Goal: Obtain resource: Download file/media

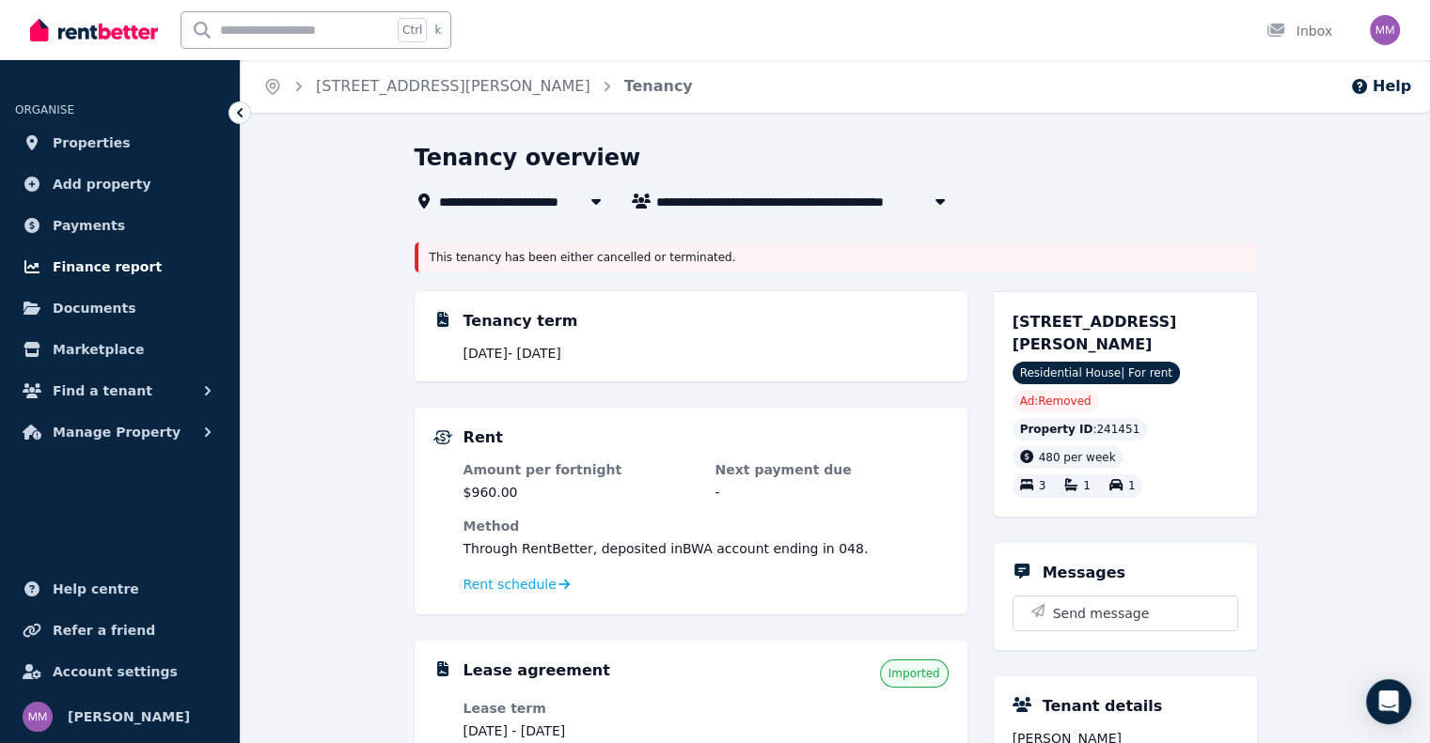
click at [128, 264] on span "Finance report" at bounding box center [107, 267] width 109 height 23
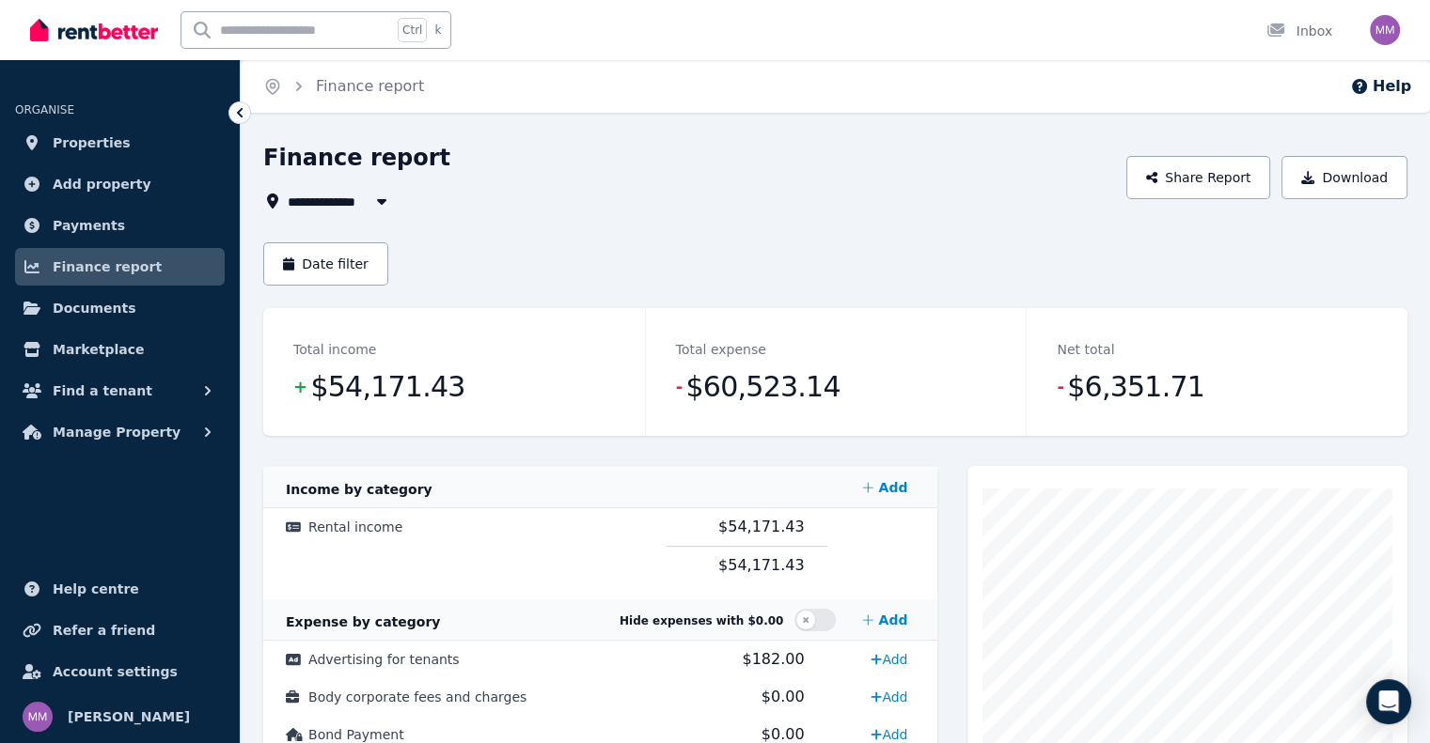
click at [382, 202] on icon "button" at bounding box center [381, 202] width 9 height 6
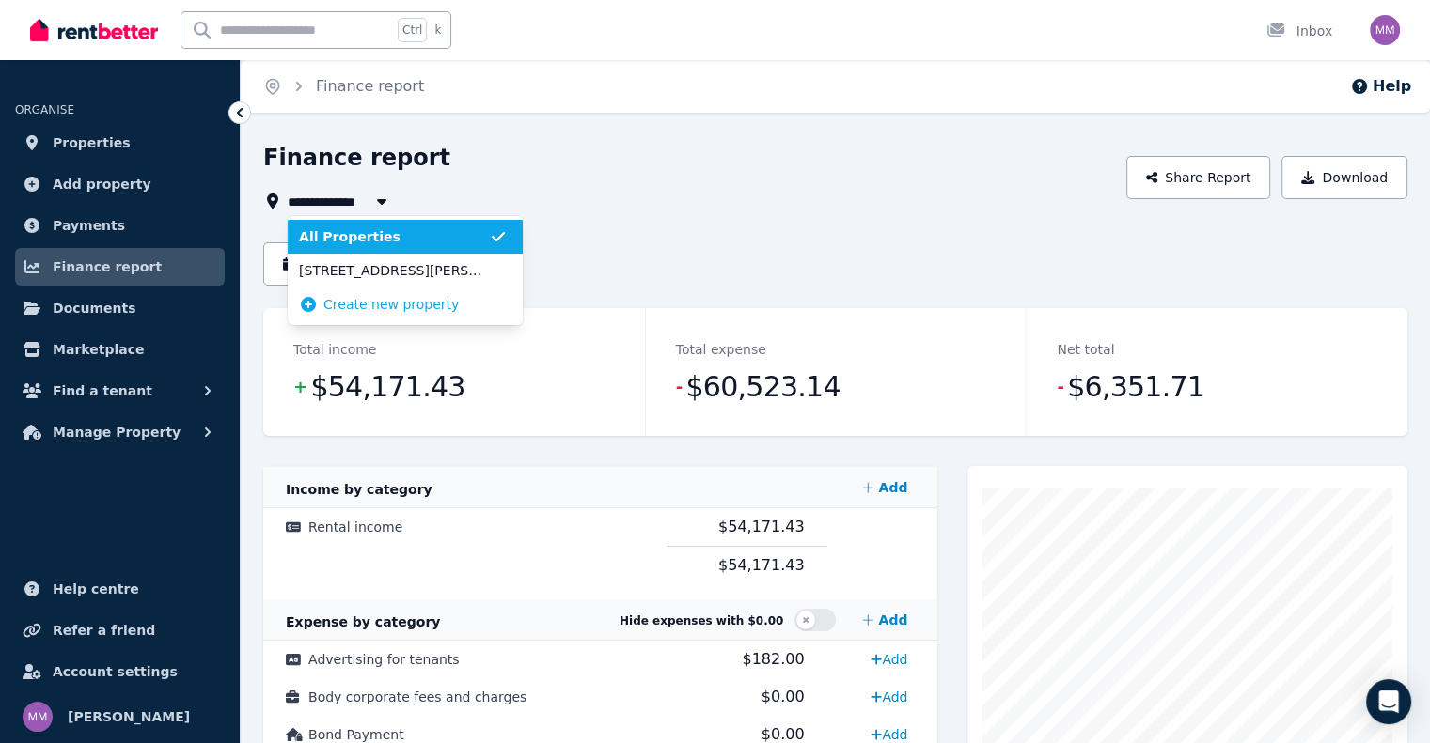
click at [382, 202] on icon "button" at bounding box center [381, 202] width 9 height 6
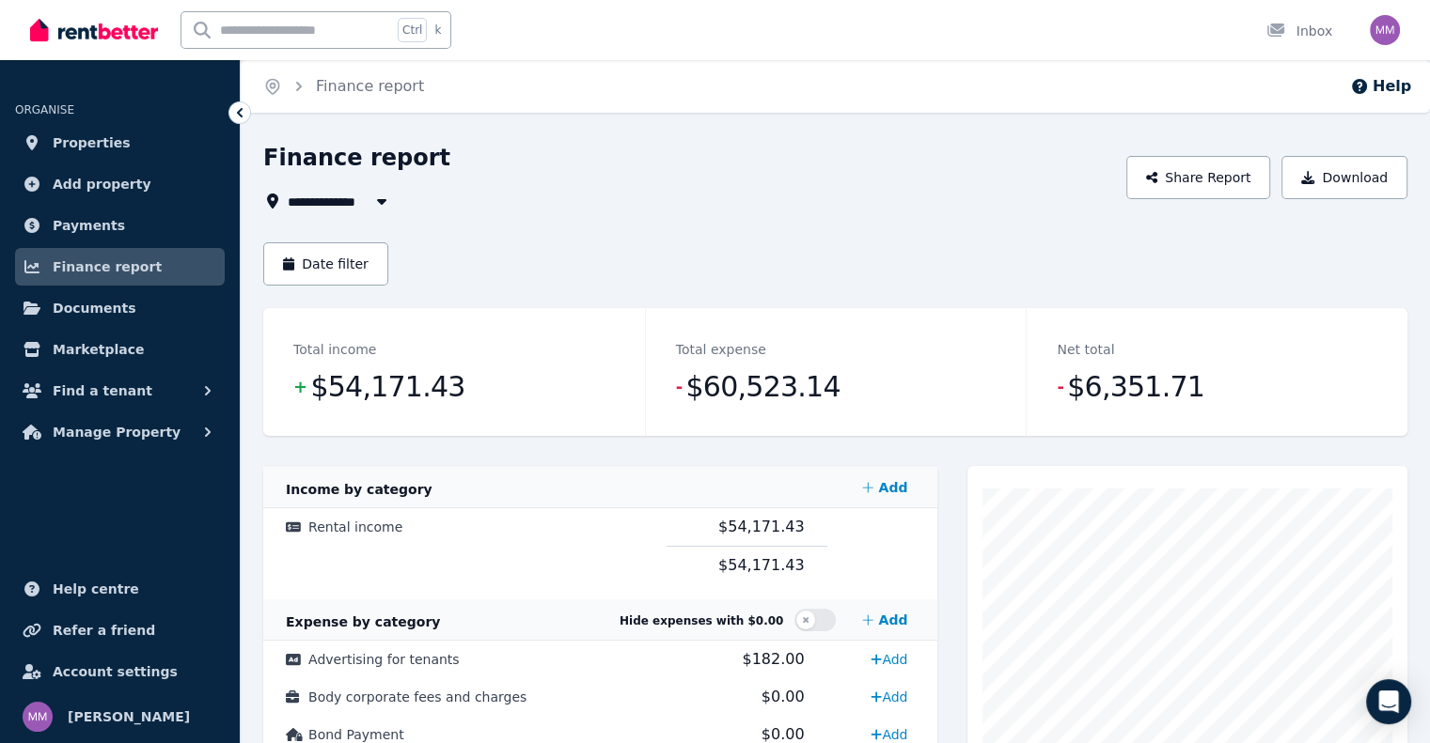
click at [382, 202] on icon "button" at bounding box center [381, 202] width 9 height 6
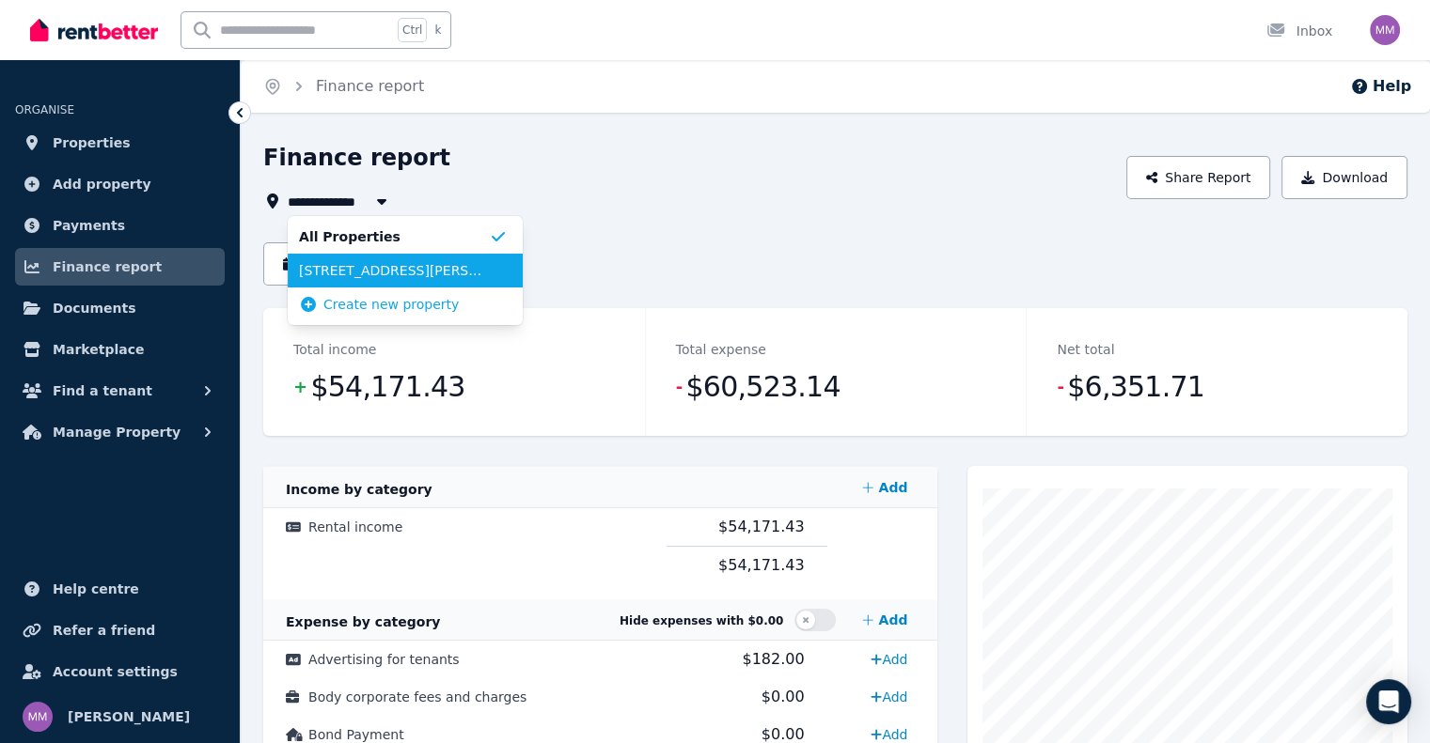
click at [373, 270] on span "[STREET_ADDRESS][PERSON_NAME]" at bounding box center [394, 270] width 190 height 19
type input "**********"
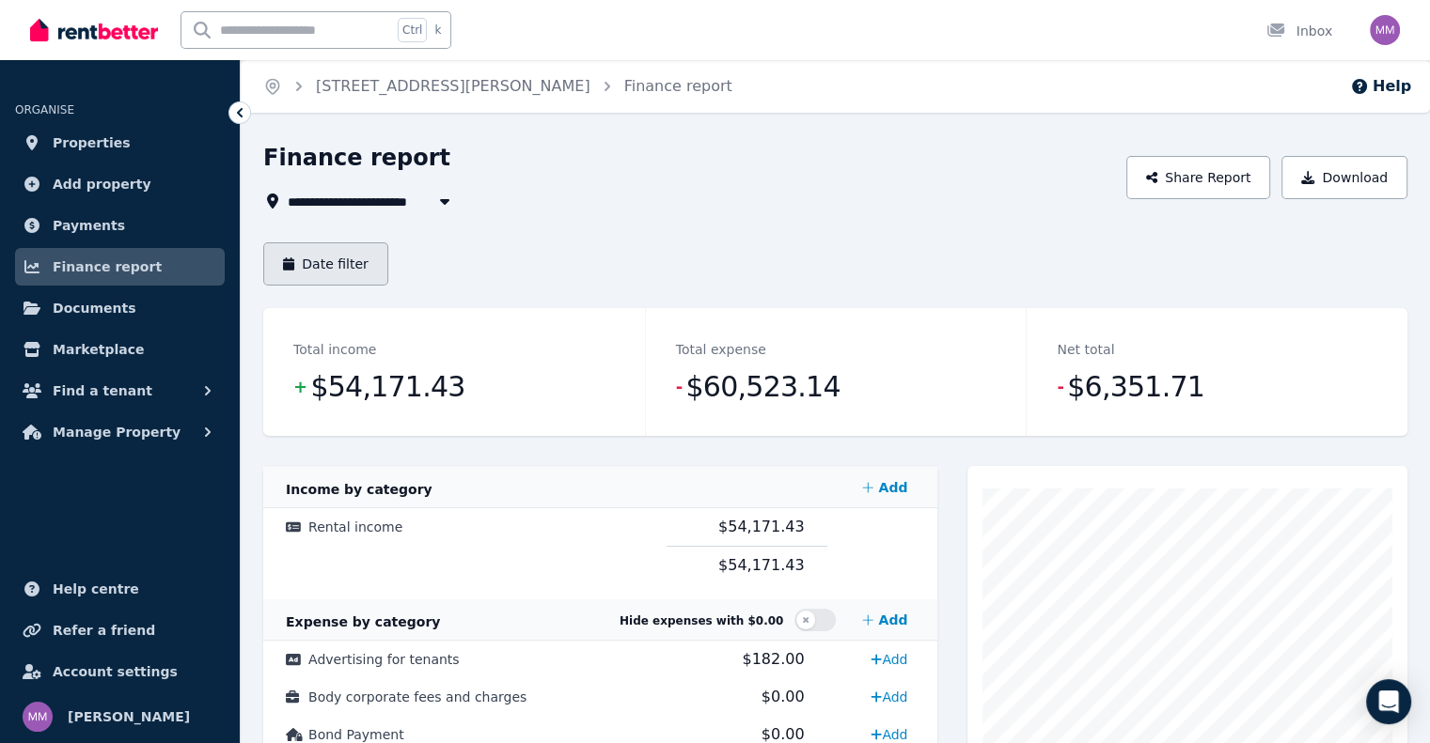
click at [315, 269] on button "Date filter" at bounding box center [325, 263] width 125 height 43
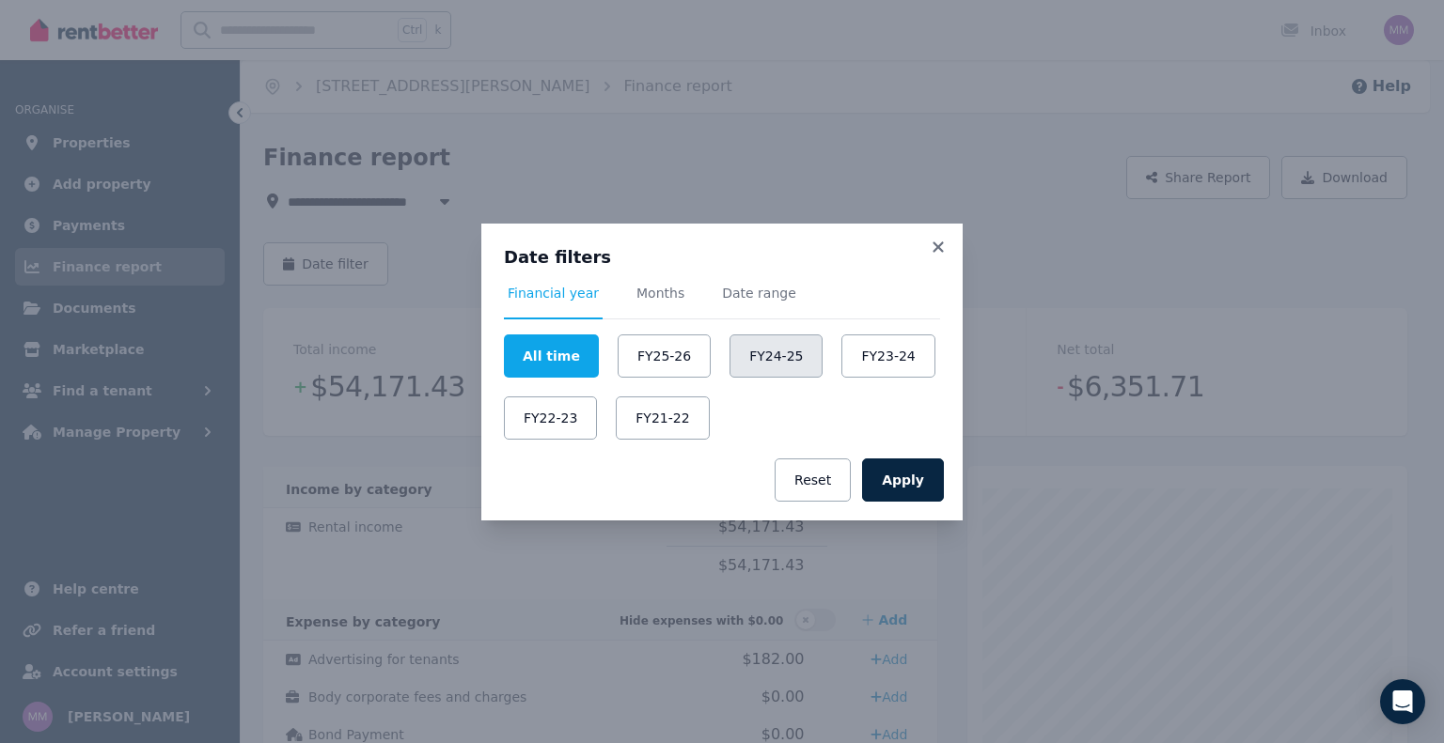
click at [752, 362] on button "FY24-25" at bounding box center [775, 356] width 93 height 43
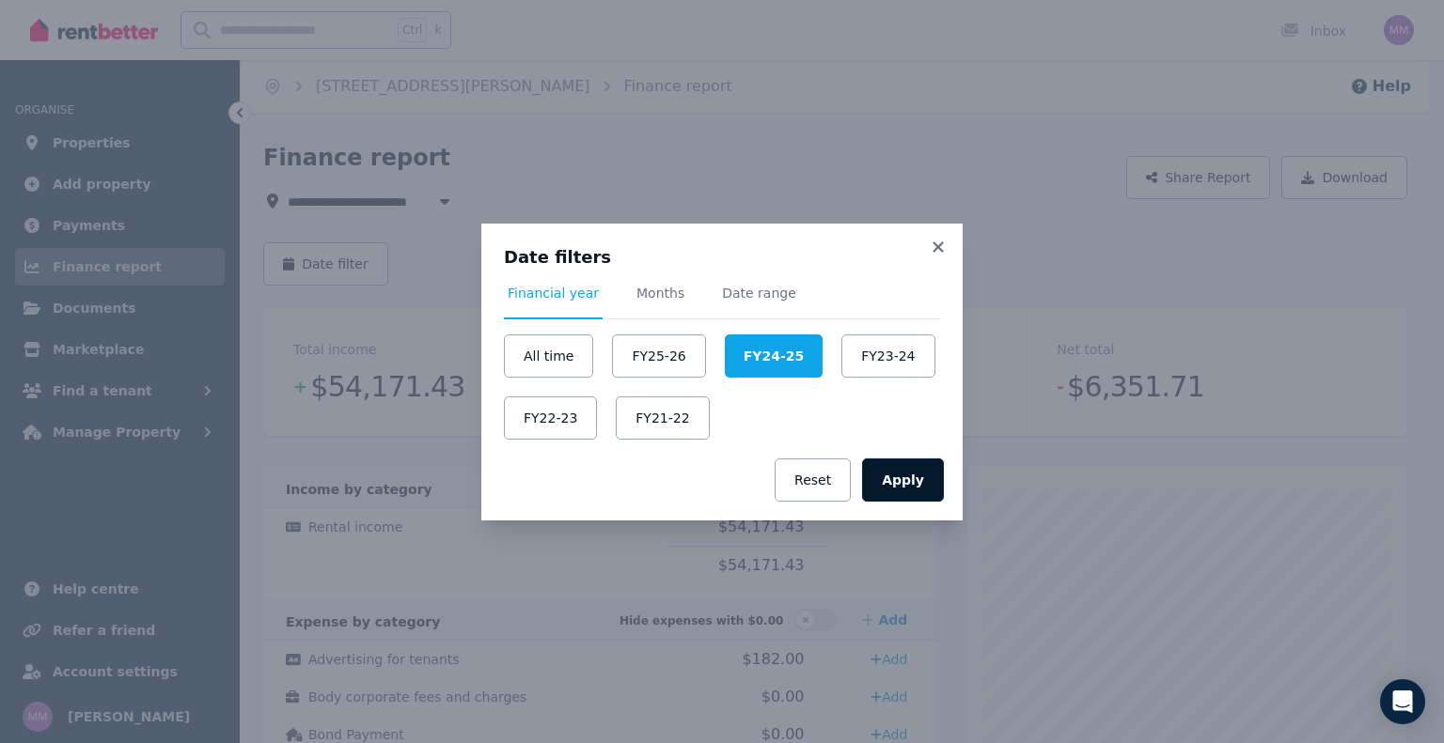
click at [905, 484] on button "Apply" at bounding box center [903, 480] width 82 height 43
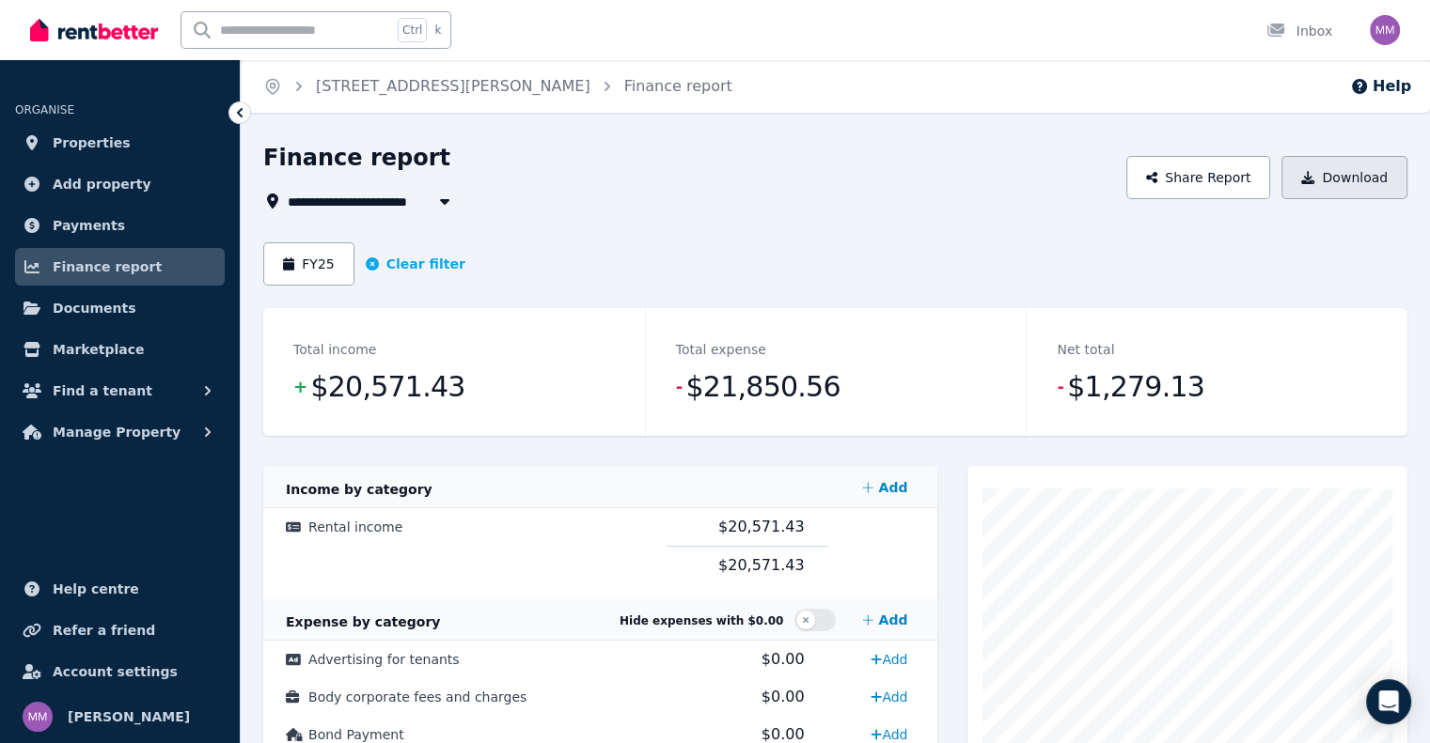
click at [1356, 187] on button "Download" at bounding box center [1344, 177] width 126 height 43
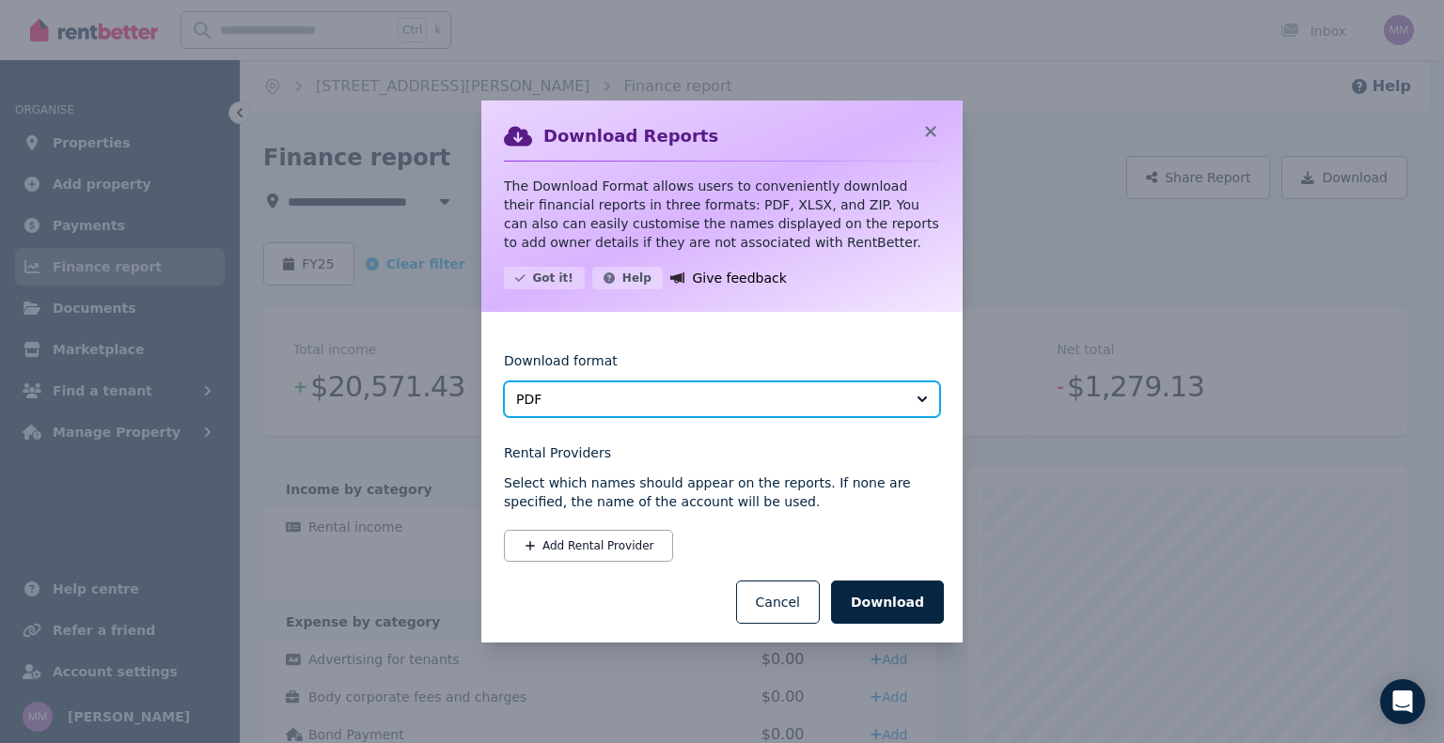
click at [861, 400] on span "PDF" at bounding box center [708, 399] width 385 height 19
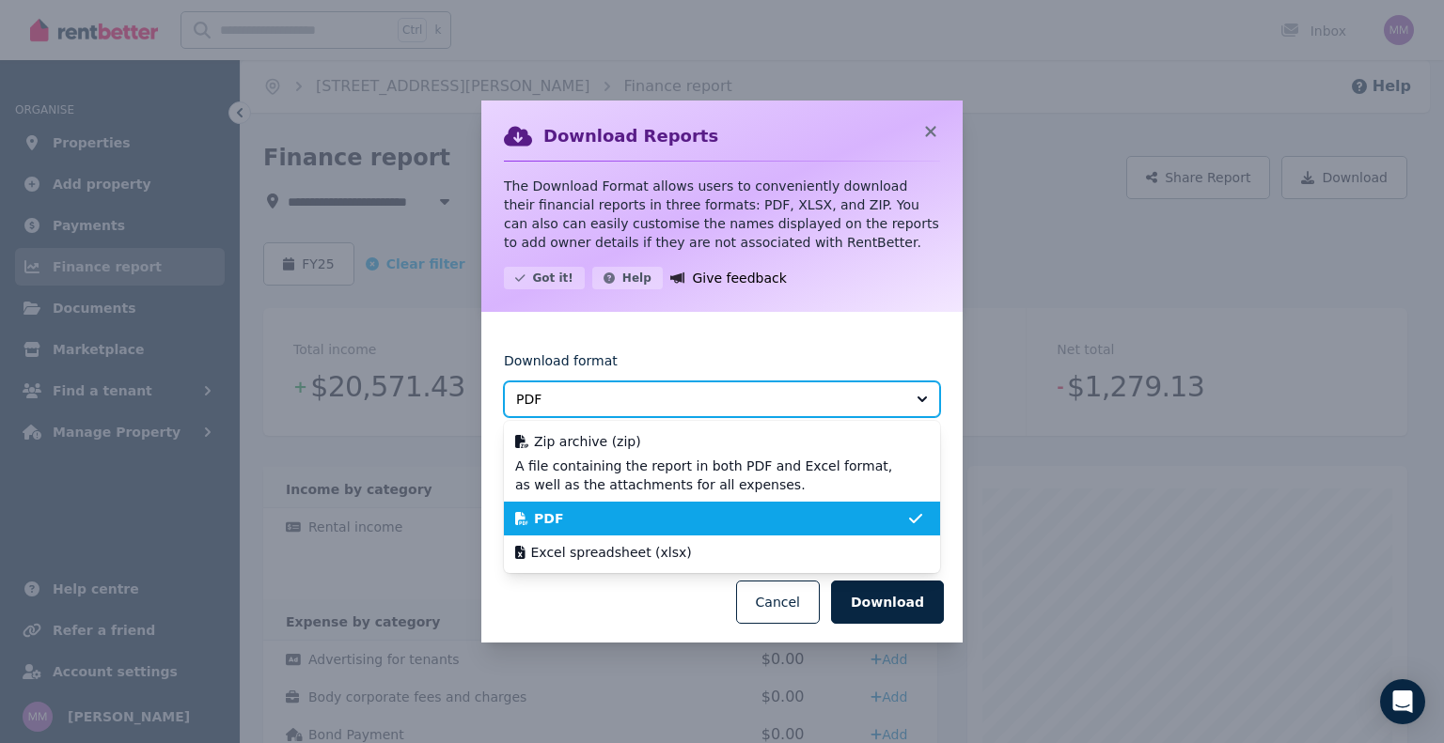
click at [861, 400] on span "PDF" at bounding box center [708, 399] width 385 height 19
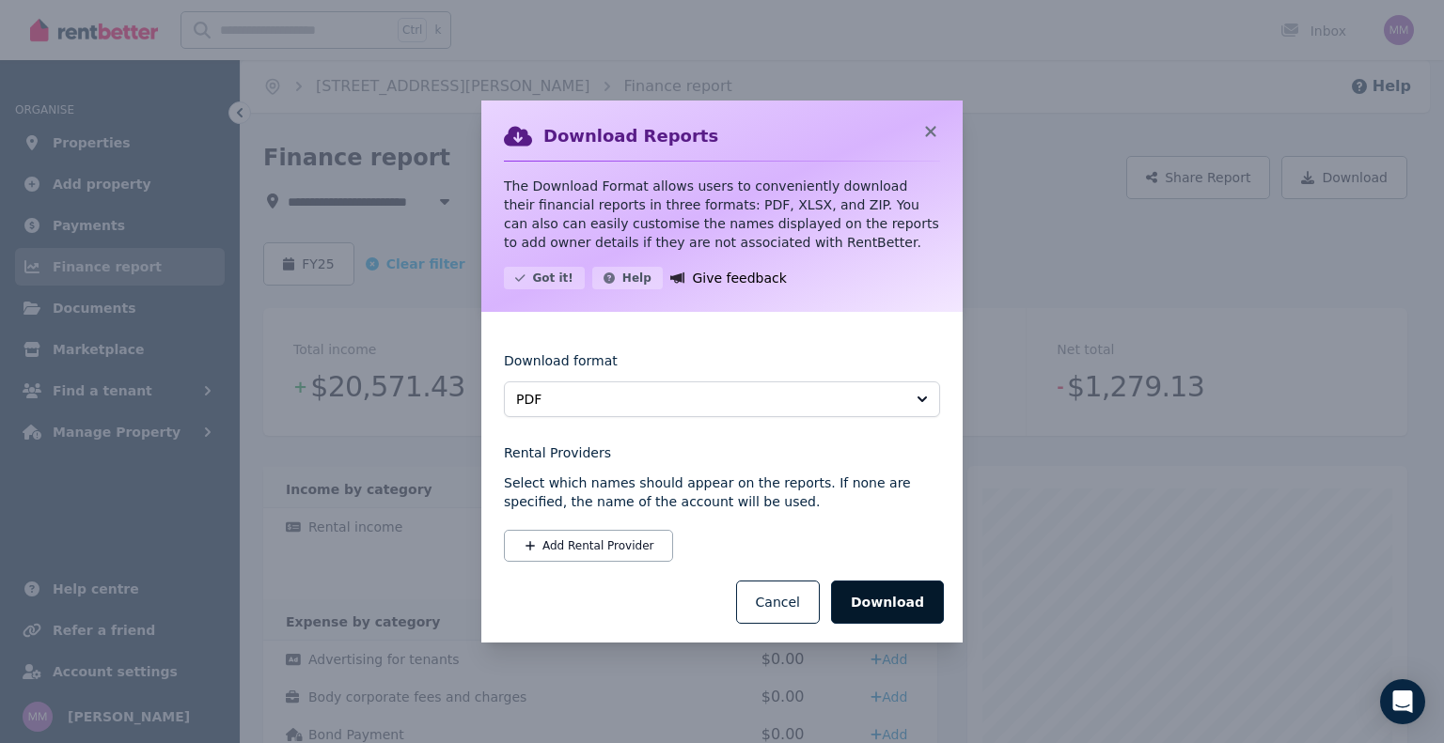
click at [890, 605] on button "Download" at bounding box center [887, 602] width 113 height 43
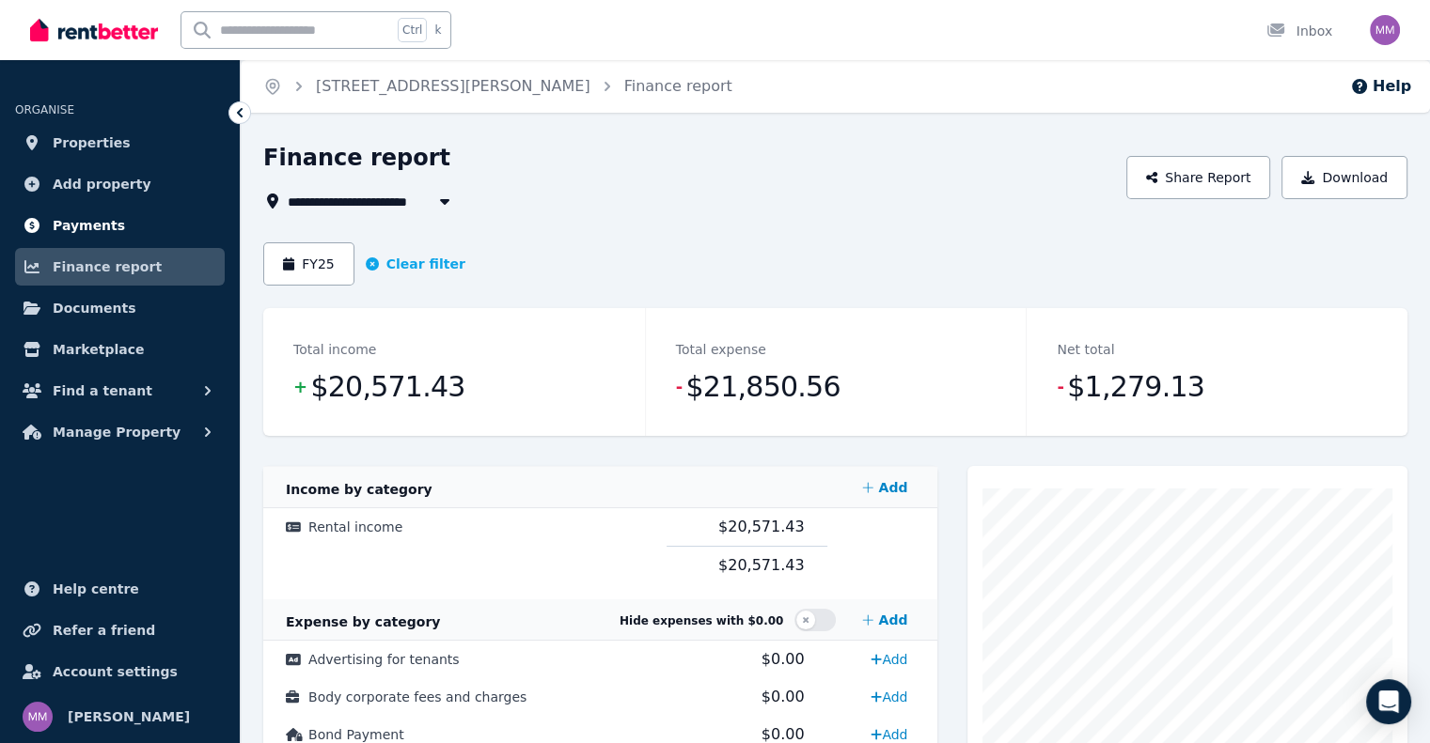
click at [95, 233] on span "Payments" at bounding box center [89, 225] width 72 height 23
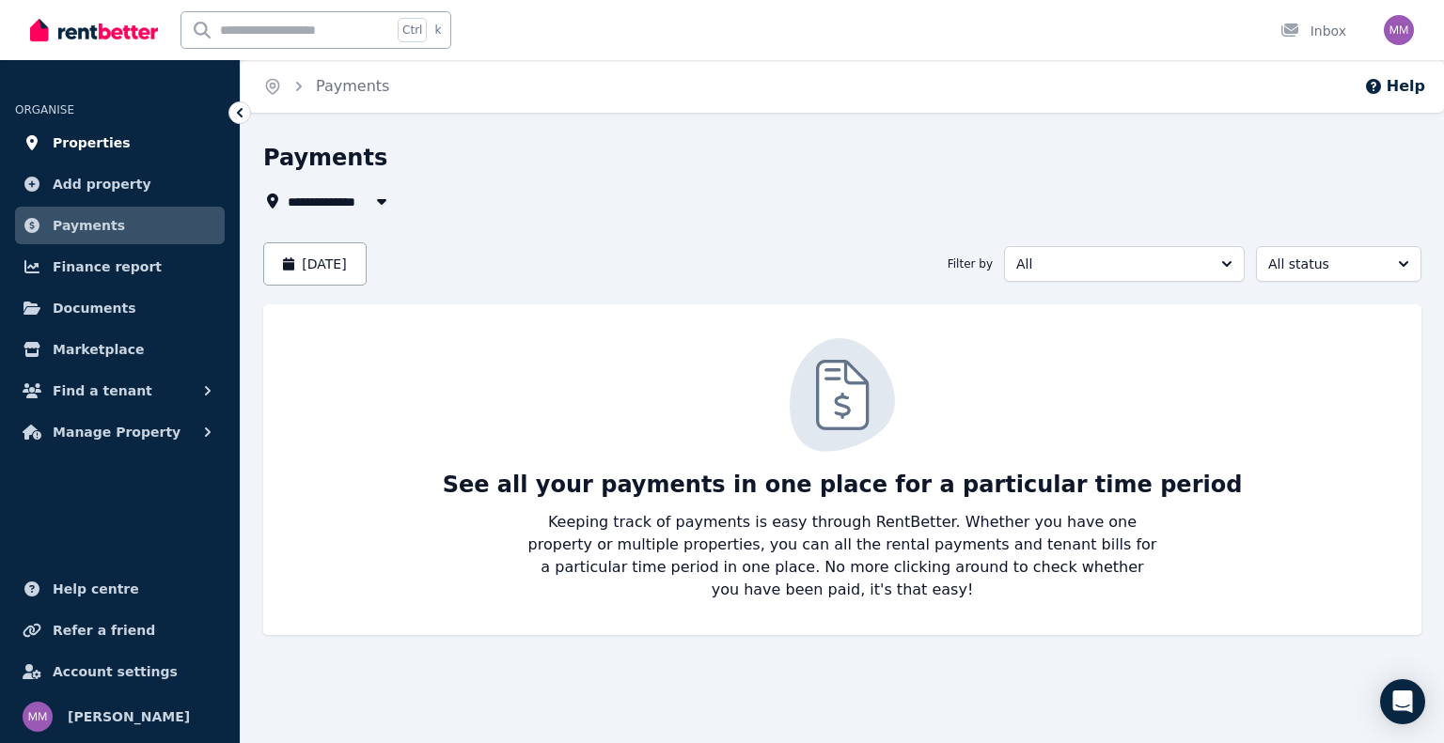
click at [86, 153] on span "Properties" at bounding box center [92, 143] width 78 height 23
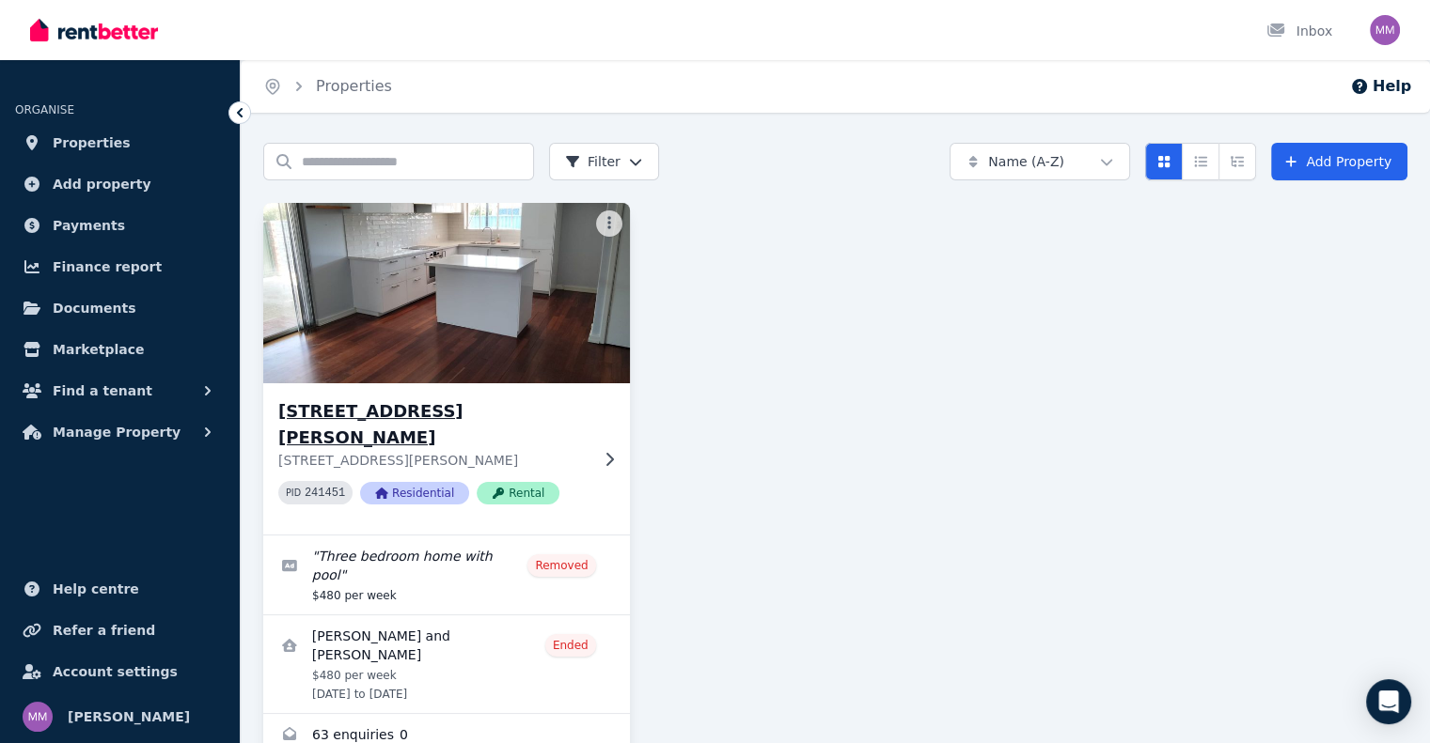
click at [444, 406] on h3 "[STREET_ADDRESS][PERSON_NAME]" at bounding box center [433, 424] width 310 height 53
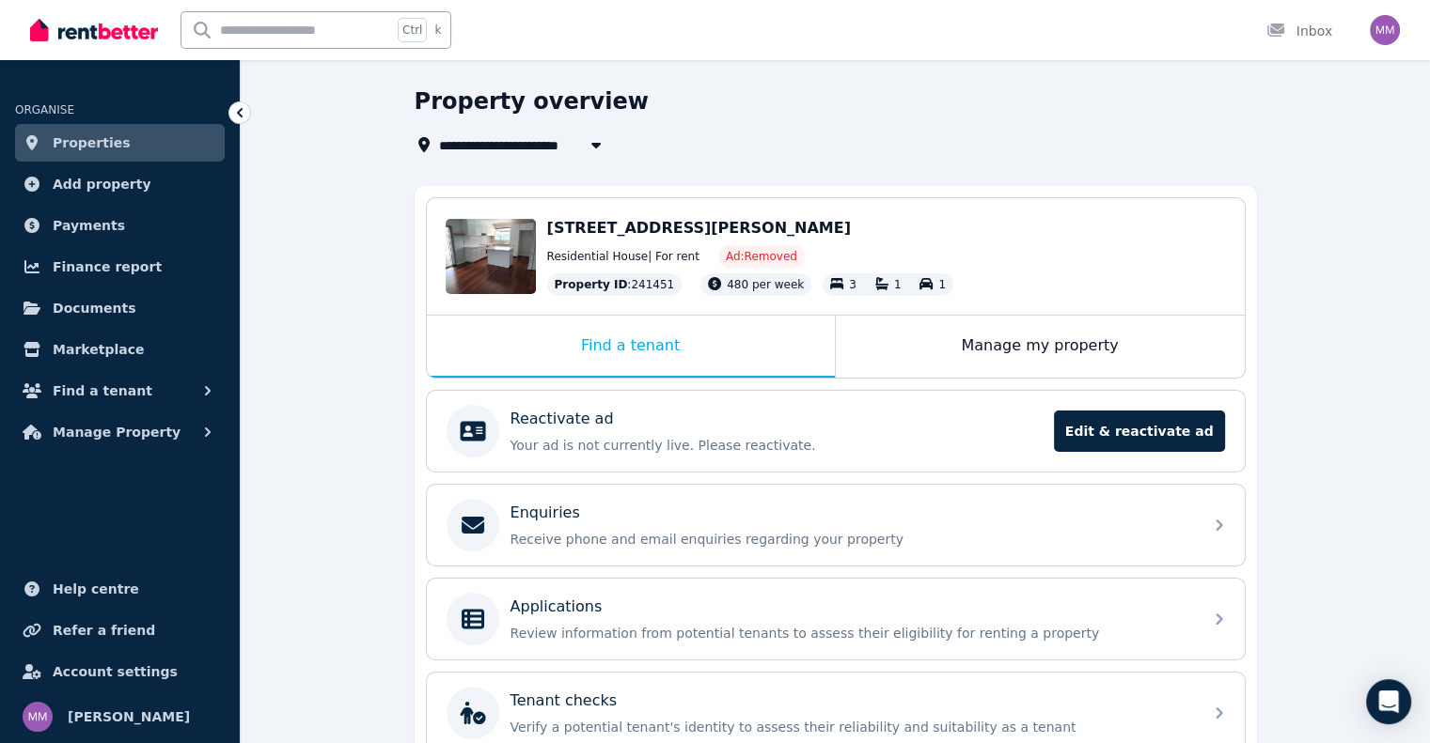
scroll to position [52, 0]
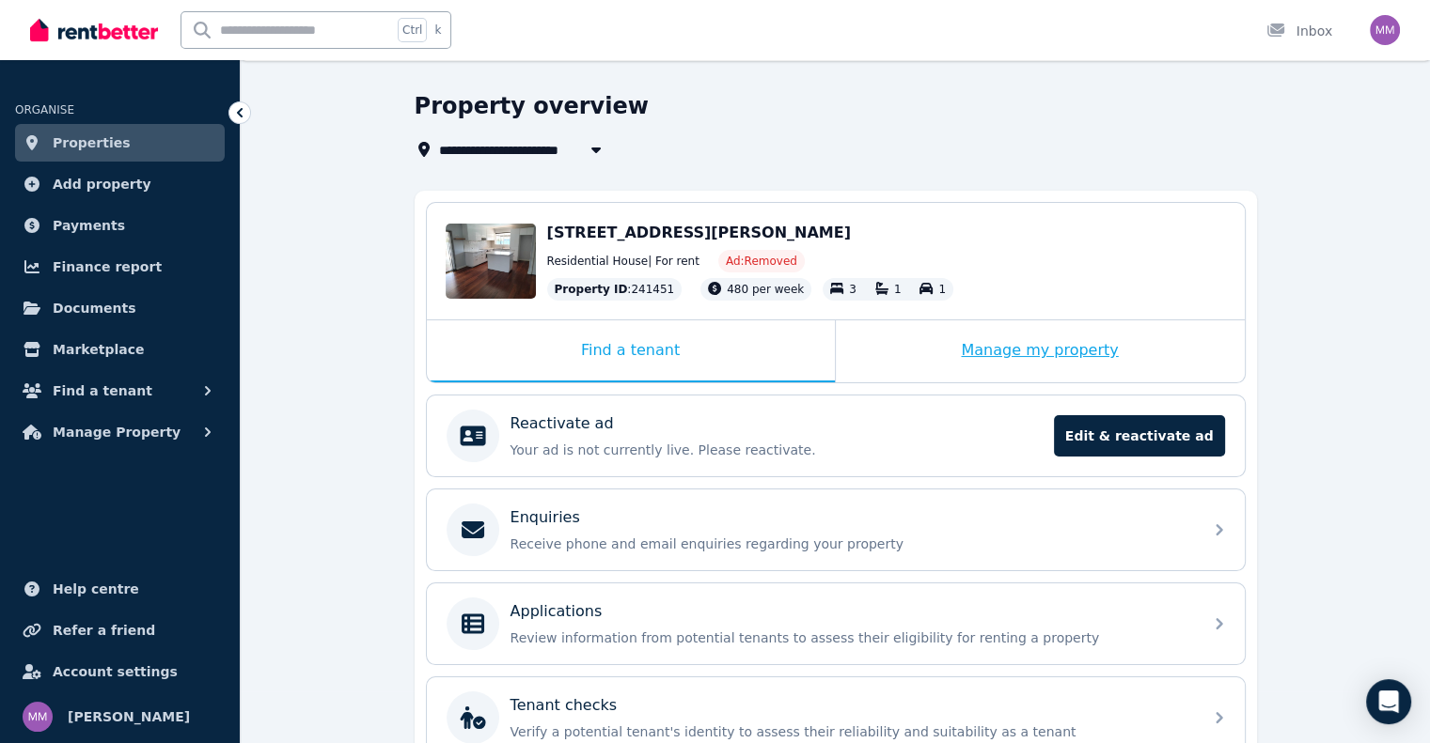
click at [1027, 352] on div "Manage my property" at bounding box center [1040, 351] width 409 height 62
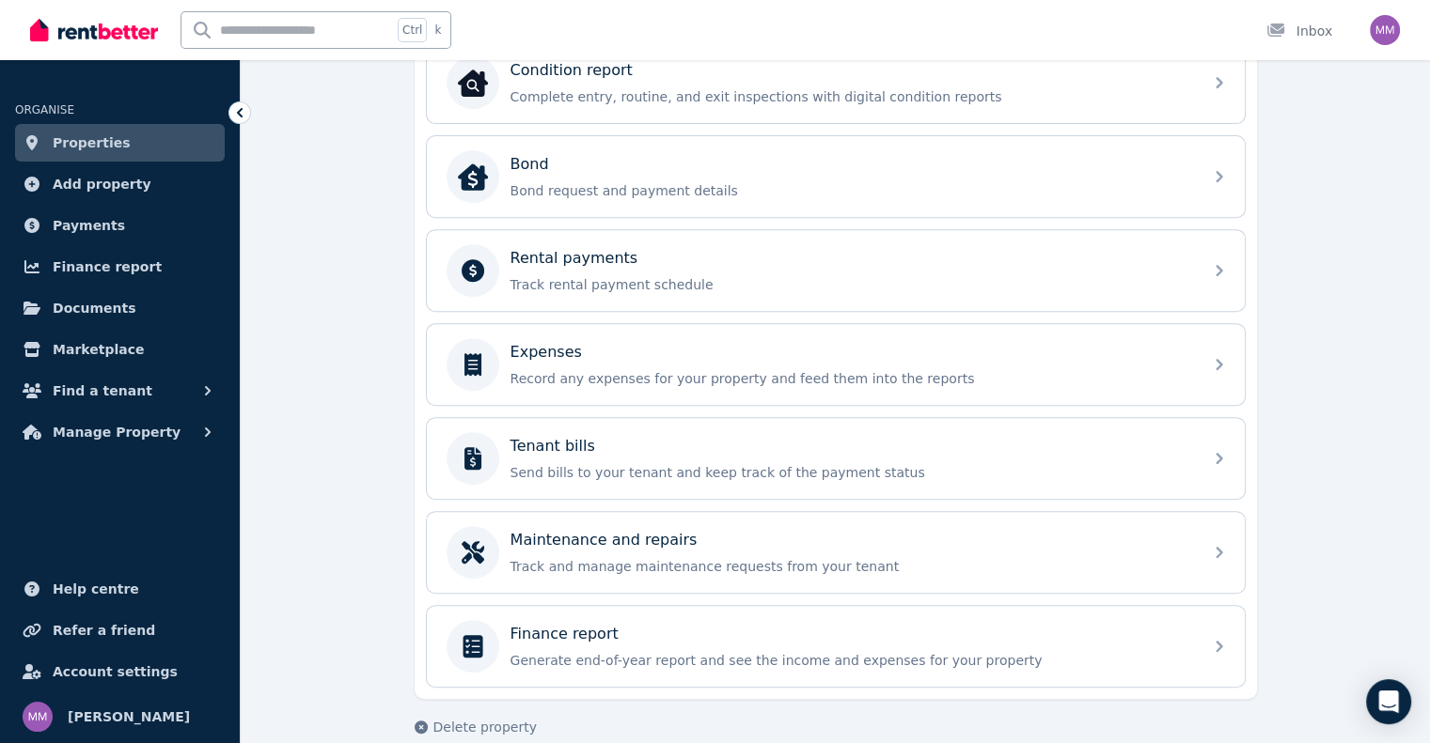
scroll to position [760, 0]
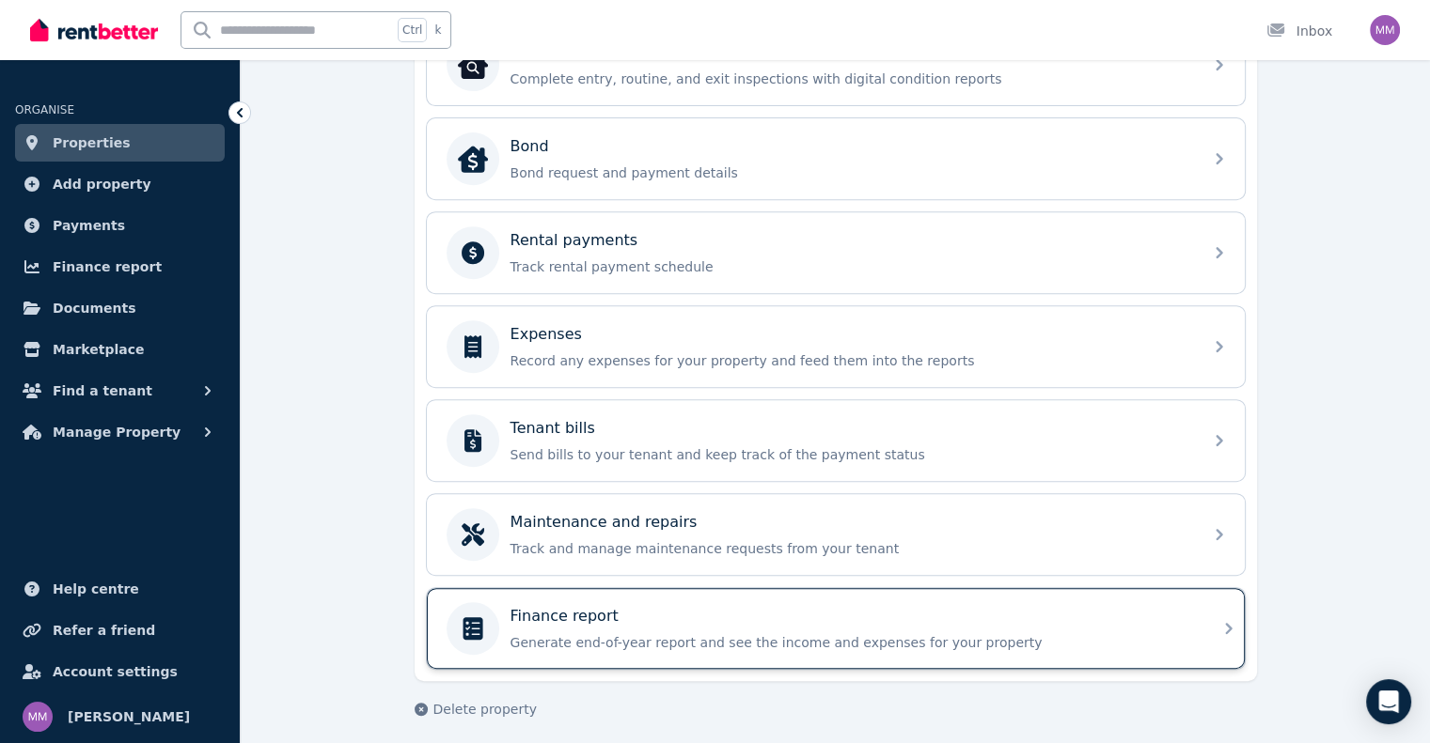
click at [1136, 617] on div "Finance report" at bounding box center [850, 616] width 680 height 23
